Goal: Task Accomplishment & Management: Manage account settings

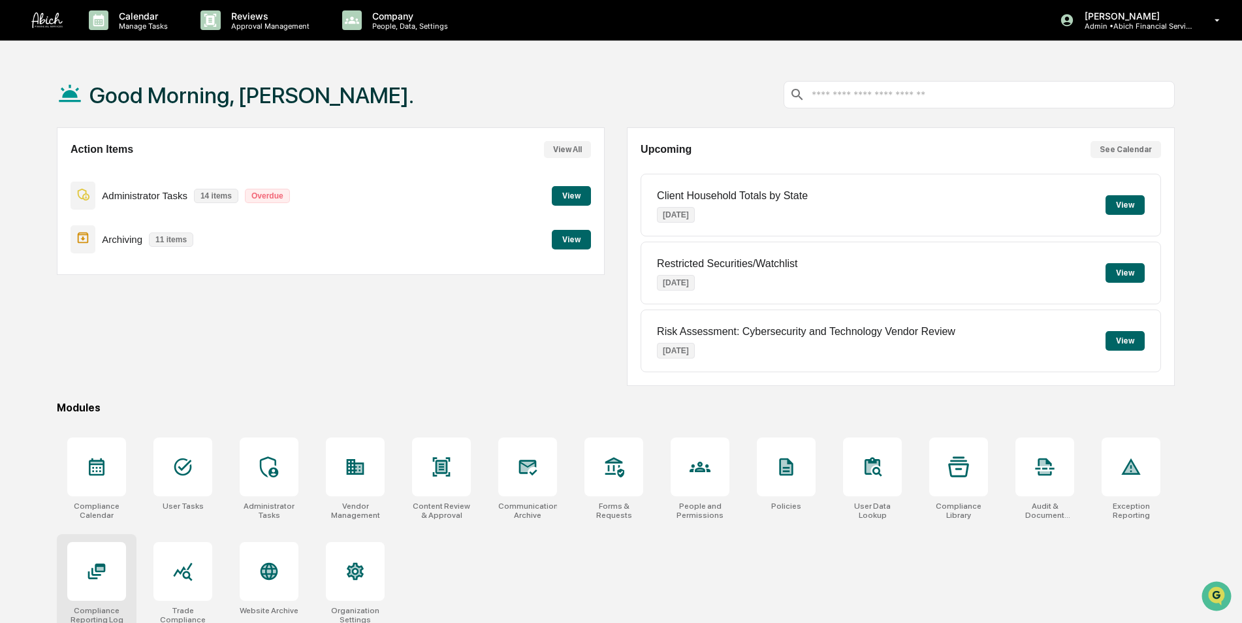
click at [103, 569] on icon at bounding box center [100, 568] width 7 height 3
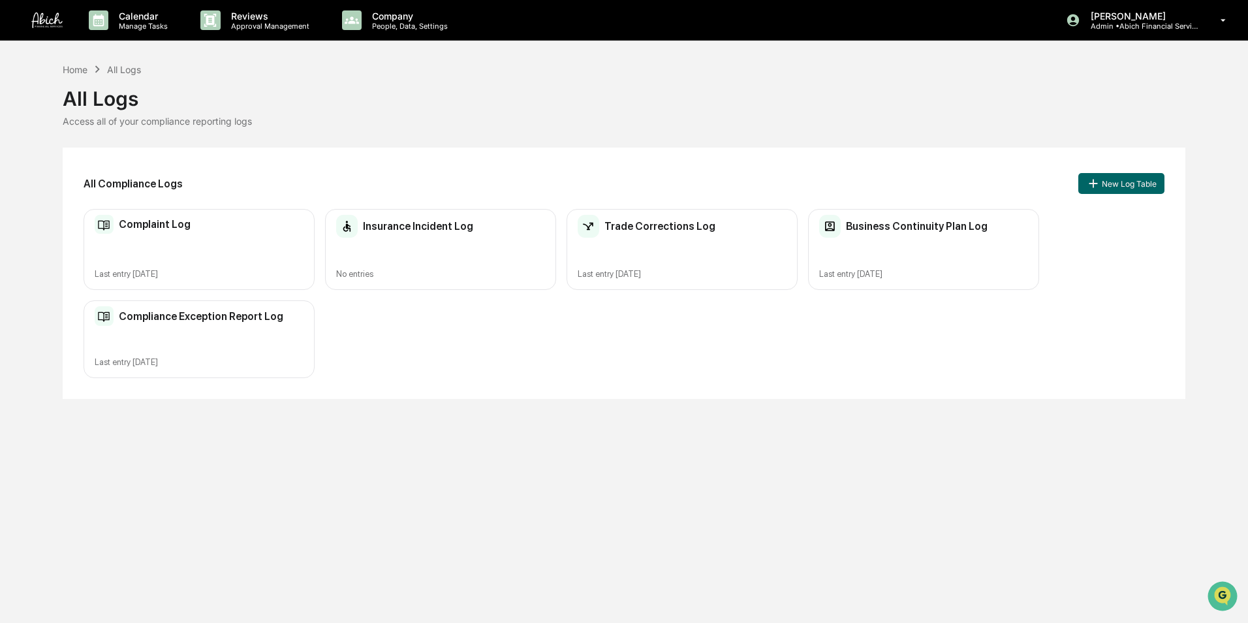
click at [195, 249] on div "Complaint Log Last entry Sep 26, 2025" at bounding box center [199, 250] width 231 height 82
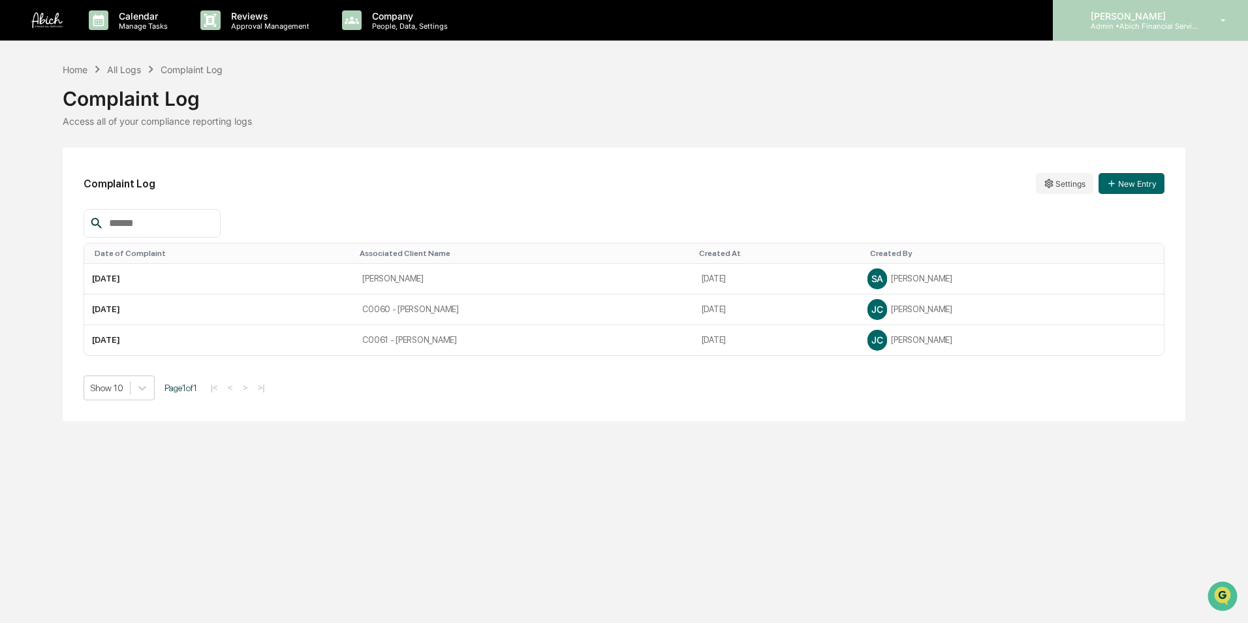
click at [1133, 35] on div "Caroline Iannucci Admin • Abich Financial Services" at bounding box center [1150, 20] width 195 height 40
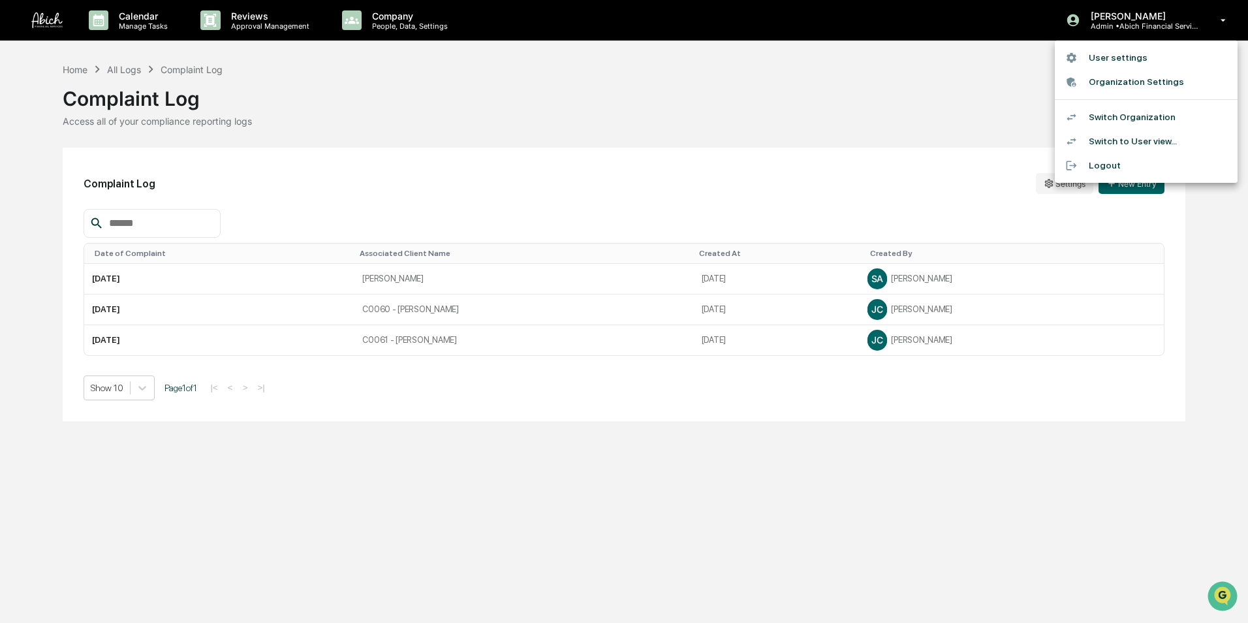
click at [1131, 118] on li "Switch Organization" at bounding box center [1146, 117] width 183 height 24
